Goal: Use online tool/utility: Utilize a website feature to perform a specific function

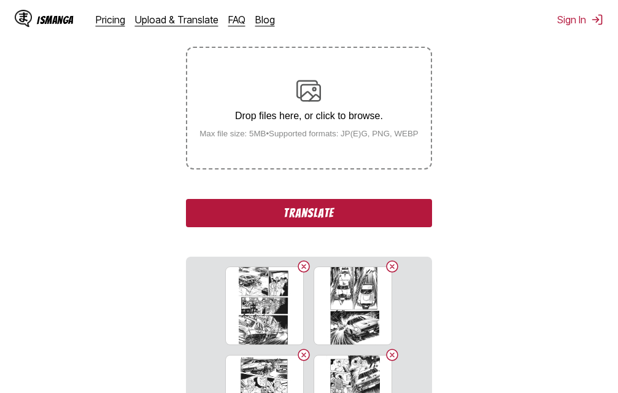
scroll to position [279, 0]
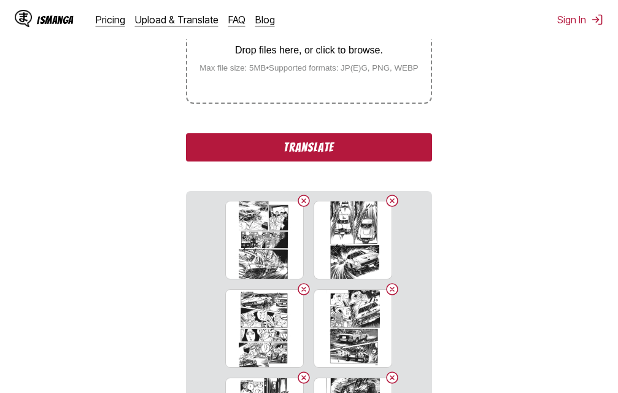
click at [339, 151] on button "Translate" at bounding box center [309, 147] width 246 height 28
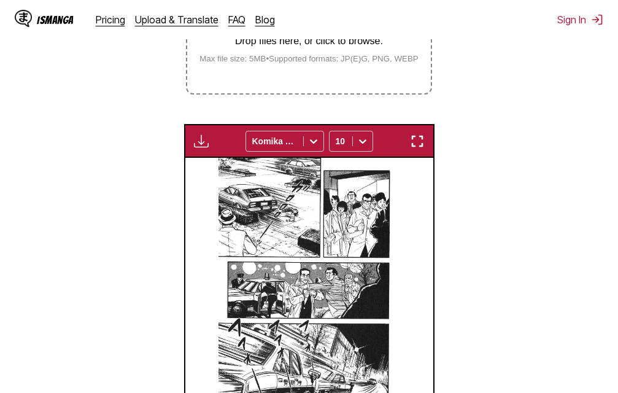
scroll to position [276, 0]
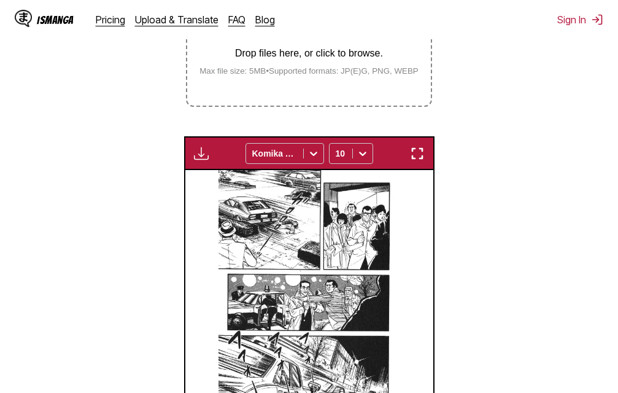
drag, startPoint x: 580, startPoint y: 331, endPoint x: 706, endPoint y: 204, distance: 179.3
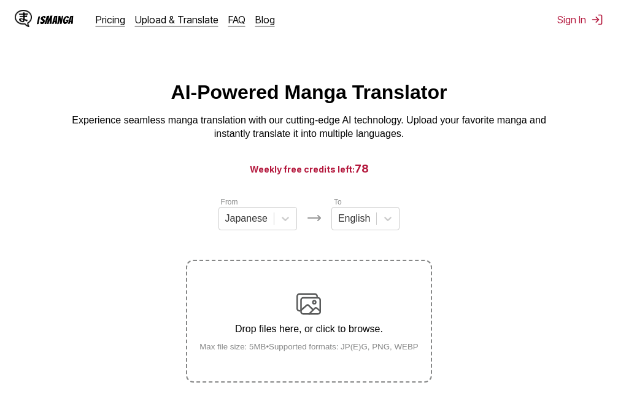
scroll to position [156, 0]
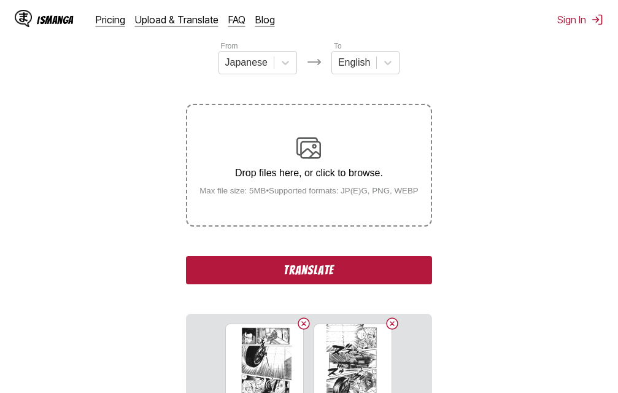
click at [306, 274] on button "Translate" at bounding box center [309, 270] width 246 height 28
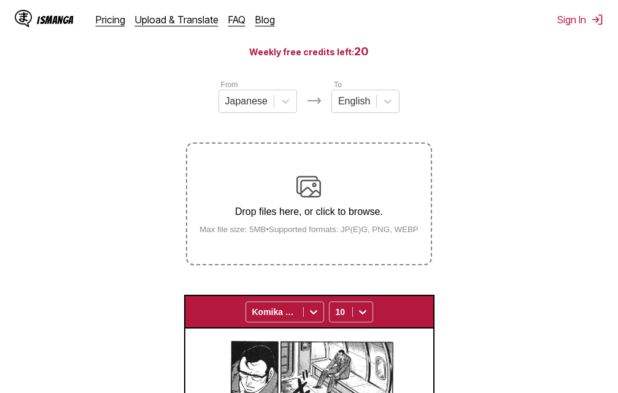
scroll to position [92, 0]
